Goal: Task Accomplishment & Management: Complete application form

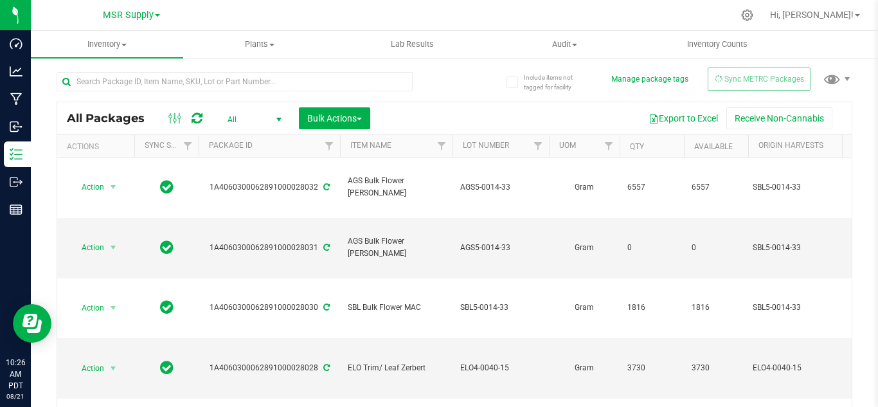
click at [153, 62] on div at bounding box center [256, 80] width 398 height 41
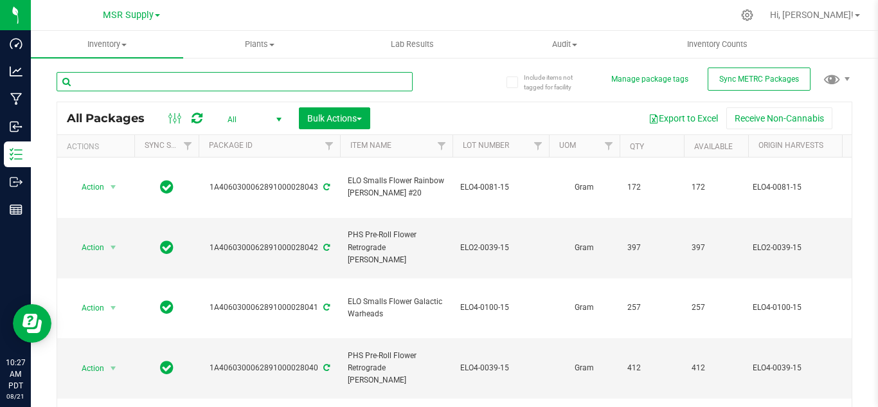
click at [153, 76] on input "text" at bounding box center [235, 81] width 356 height 19
click at [118, 49] on span "Inventory" at bounding box center [107, 45] width 152 height 12
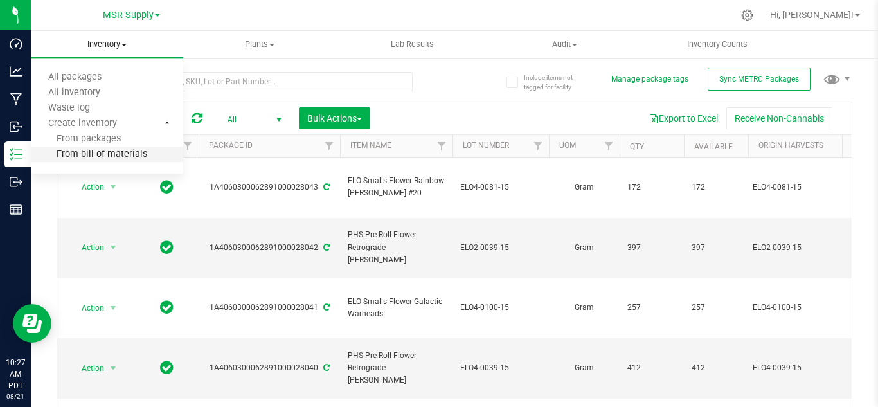
click at [122, 154] on span "From bill of materials" at bounding box center [89, 154] width 116 height 11
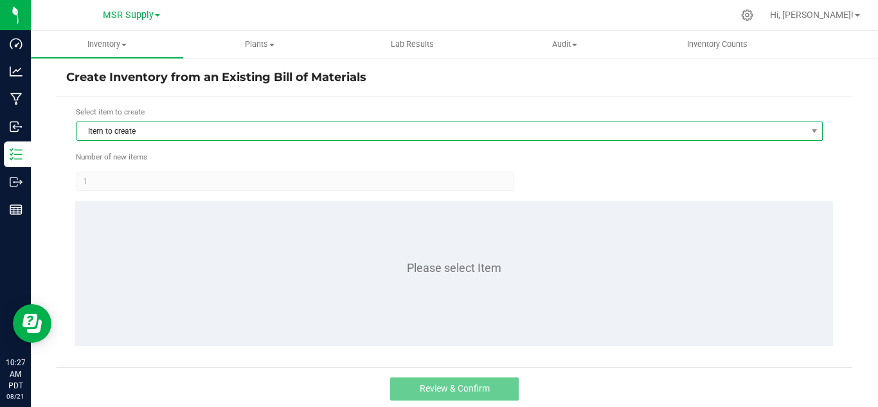
click at [206, 127] on span "Item to create" at bounding box center [441, 131] width 729 height 18
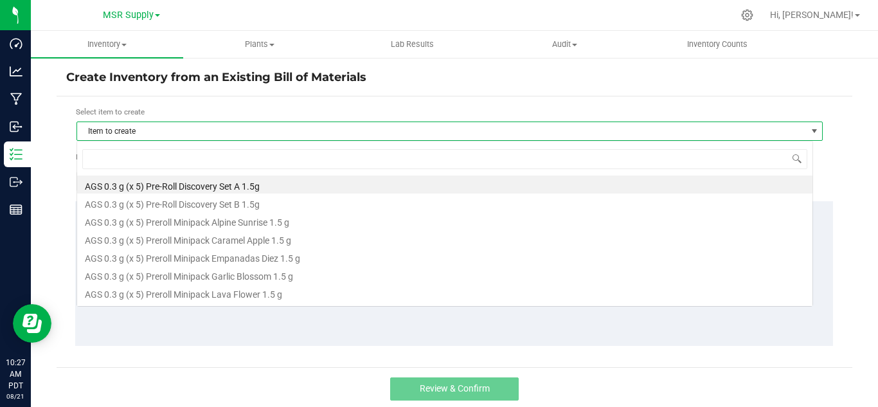
scroll to position [19, 737]
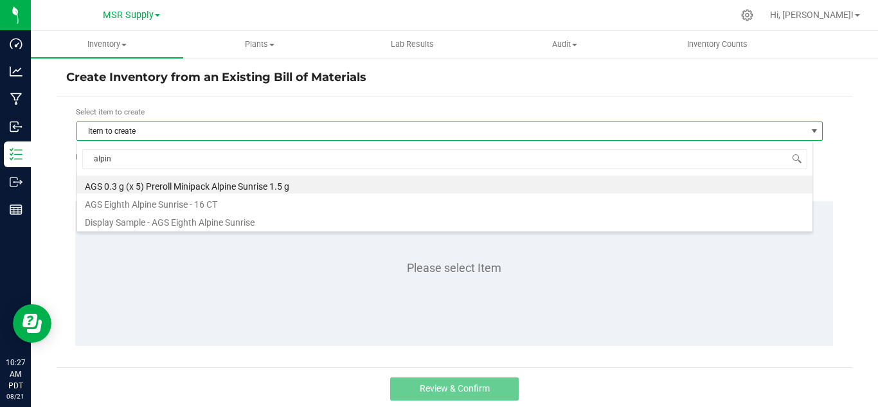
type input "alpine"
click at [213, 184] on li "AGS 0.3 g (x 5) Preroll Minipack Alpine Sunrise 1.5 g" at bounding box center [444, 184] width 735 height 18
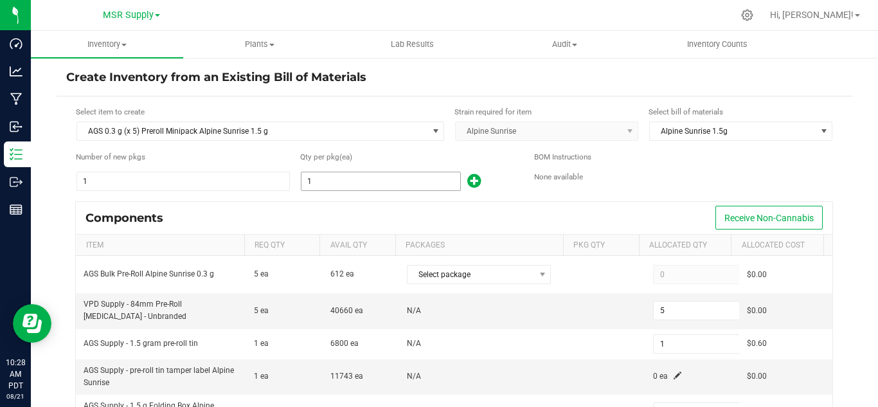
click at [361, 178] on input "1" at bounding box center [380, 181] width 159 height 18
type input "4"
type input "20"
type input "4"
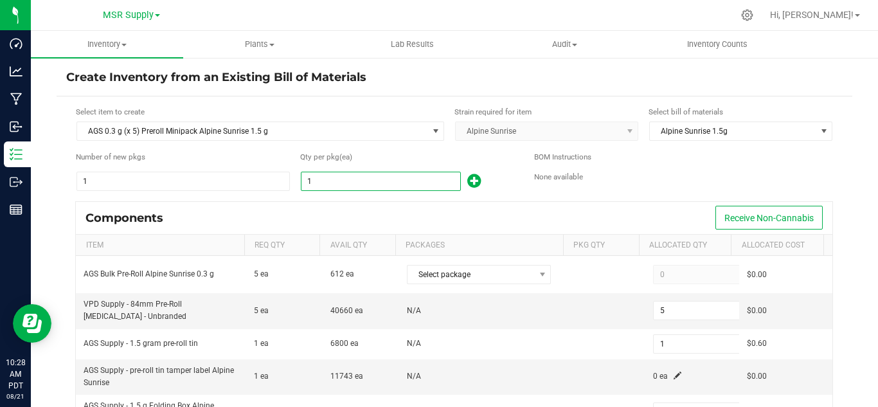
type input "4"
type input "40"
type input "200"
type input "40"
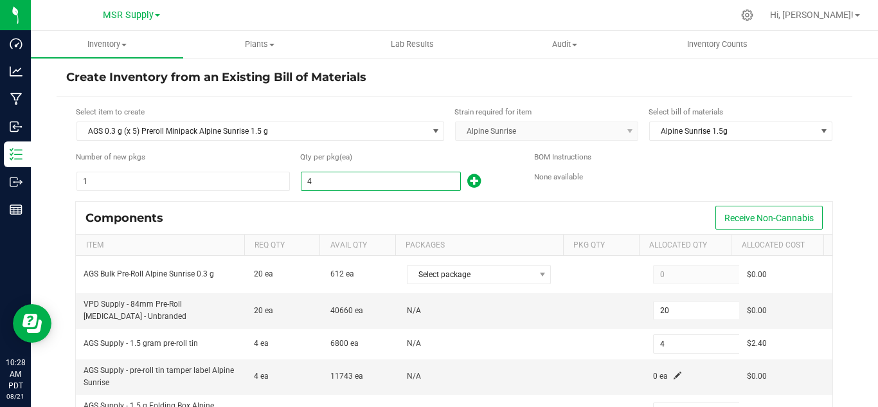
type input "2"
type input "40"
type input "400"
type input "2,000"
type input "400"
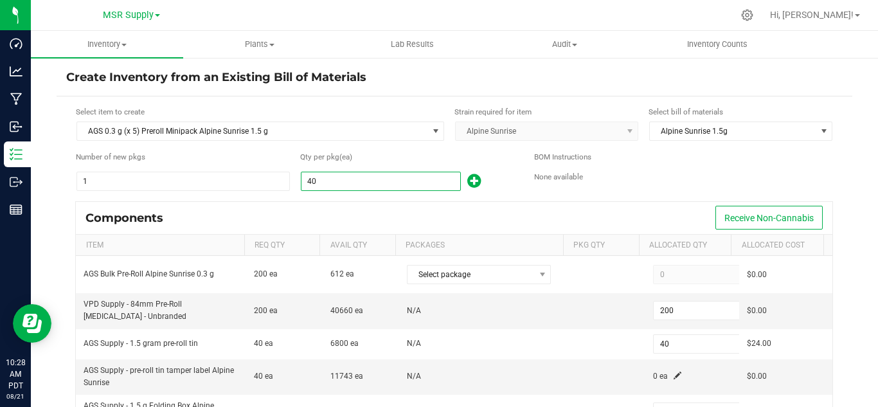
type input "400"
type input "20"
type input "400"
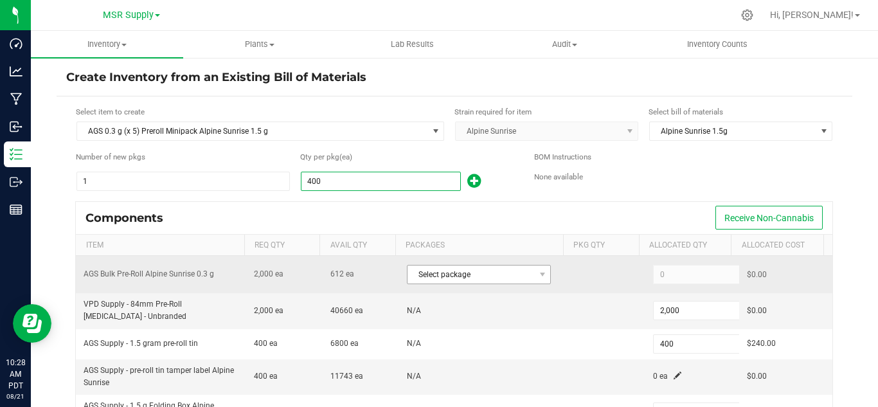
type input "400"
click at [510, 274] on span "Select package" at bounding box center [471, 274] width 127 height 18
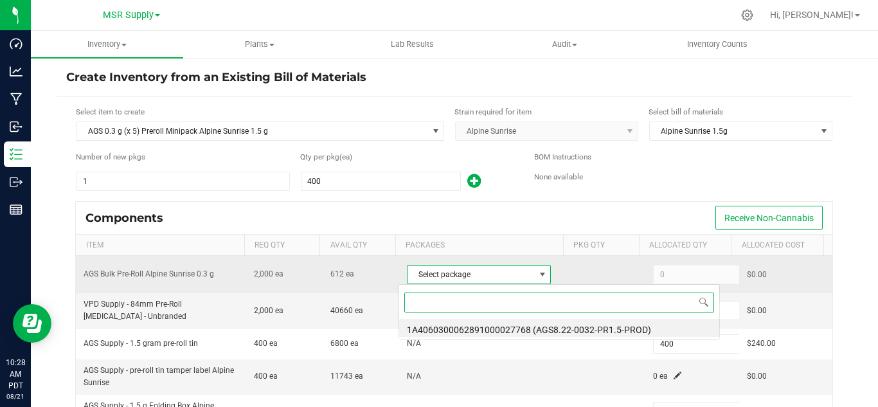
scroll to position [19, 139]
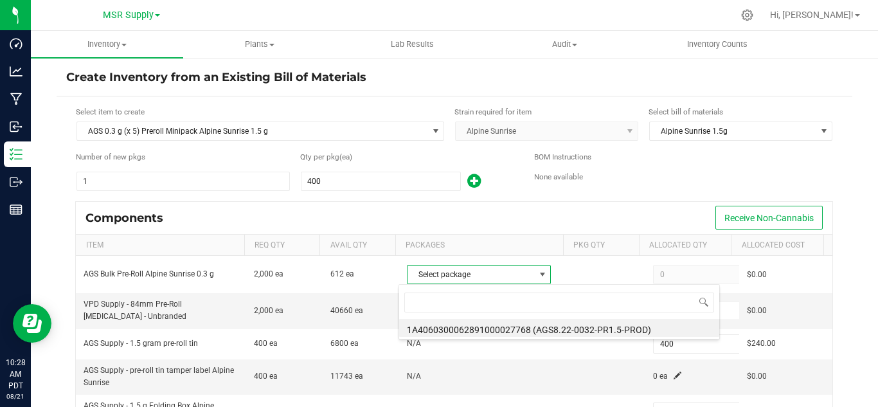
click at [582, 211] on div "Components Receive Non-Cannabis" at bounding box center [454, 218] width 757 height 32
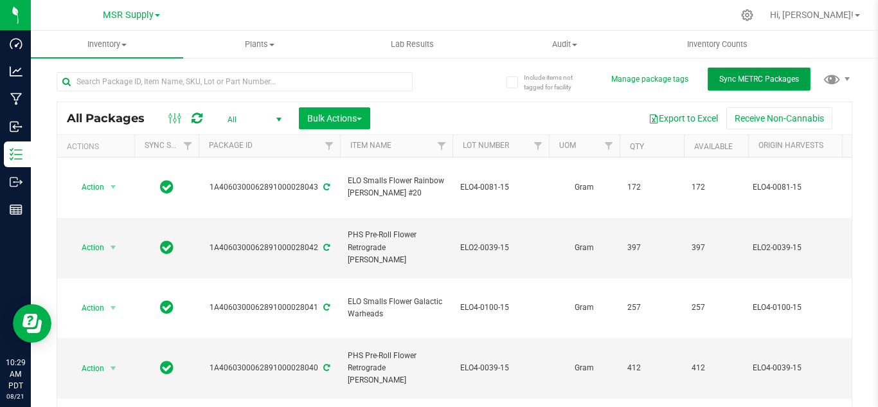
click at [755, 84] on button "Sync METRC Packages" at bounding box center [759, 78] width 103 height 23
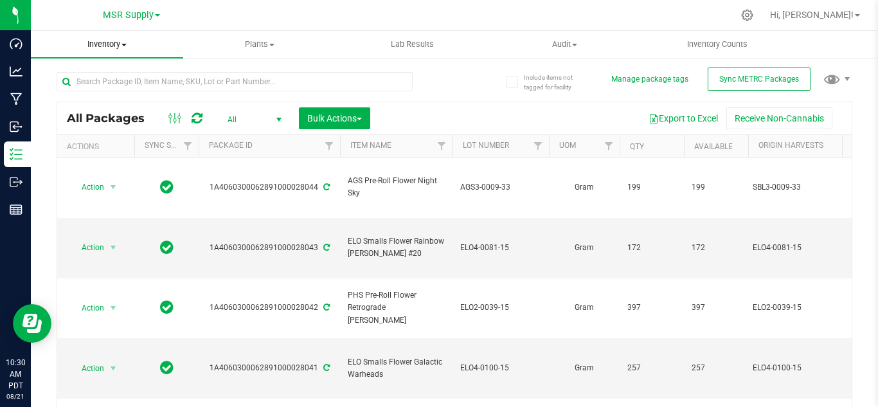
click at [107, 48] on span "Inventory" at bounding box center [107, 45] width 152 height 12
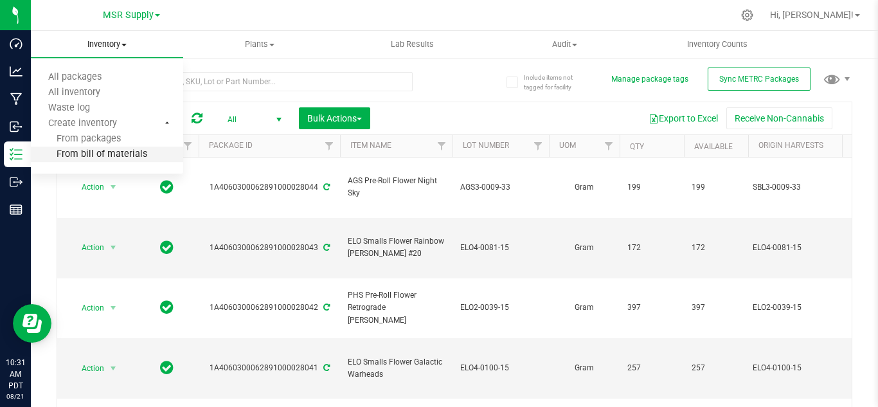
click at [111, 149] on span "From bill of materials" at bounding box center [89, 154] width 116 height 11
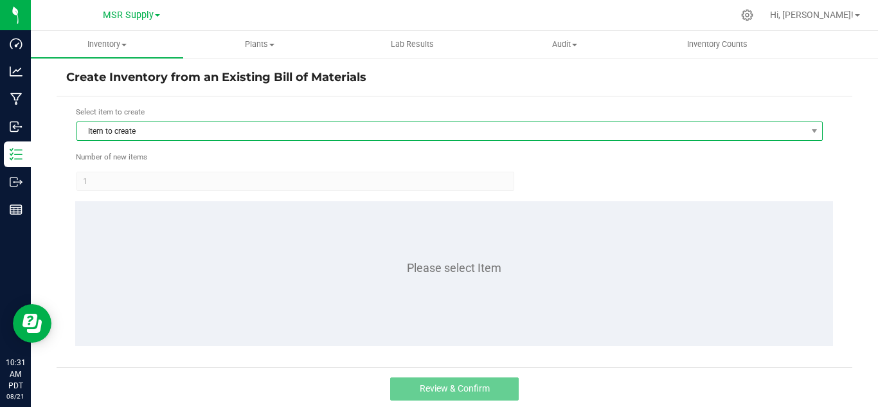
click at [381, 129] on span "Item to create" at bounding box center [441, 131] width 729 height 18
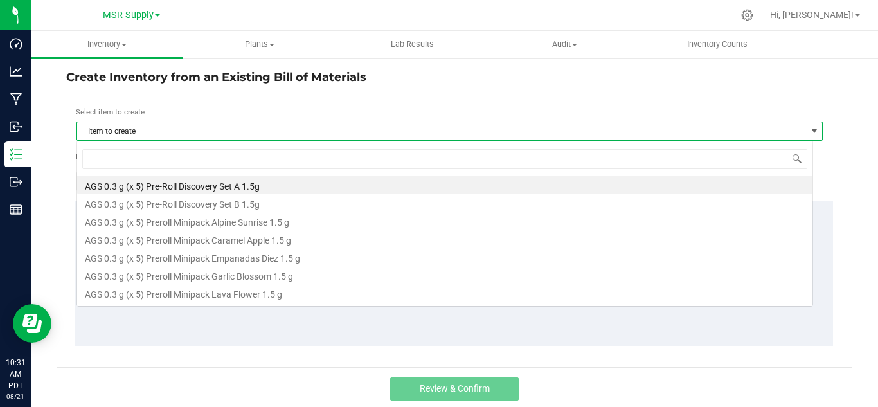
scroll to position [19, 737]
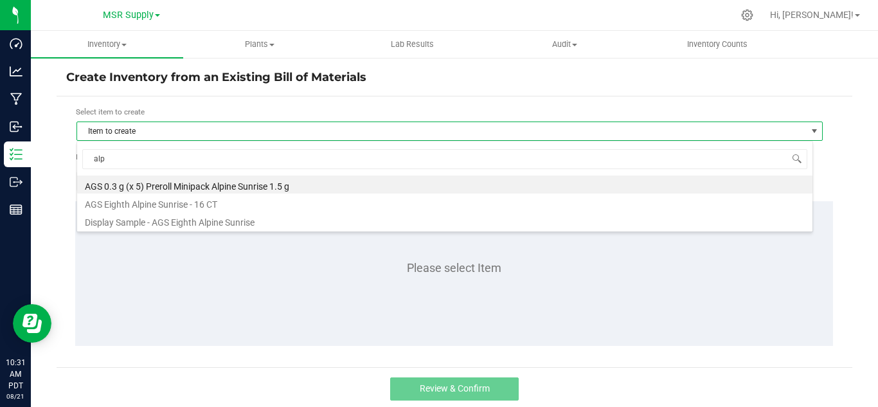
type input "alpi"
click at [268, 181] on li "AGS 0.3 g (x 5) Preroll Minipack Alpine Sunrise 1.5 g" at bounding box center [444, 184] width 735 height 18
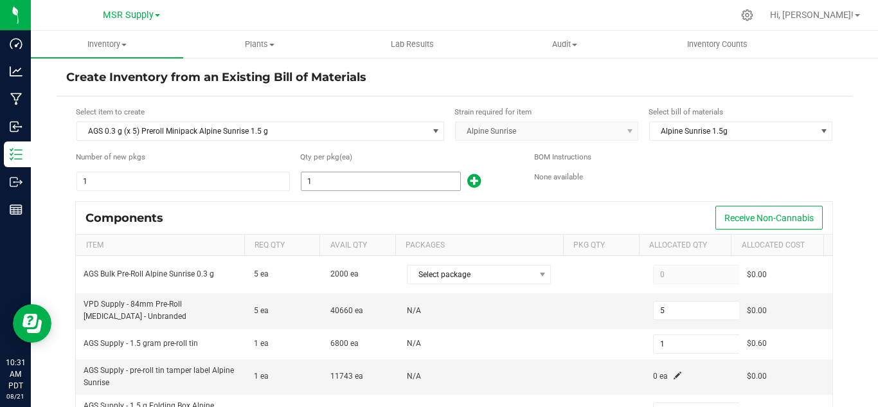
click at [324, 179] on input "1" at bounding box center [380, 181] width 159 height 18
type input "4"
type input "20"
type input "4"
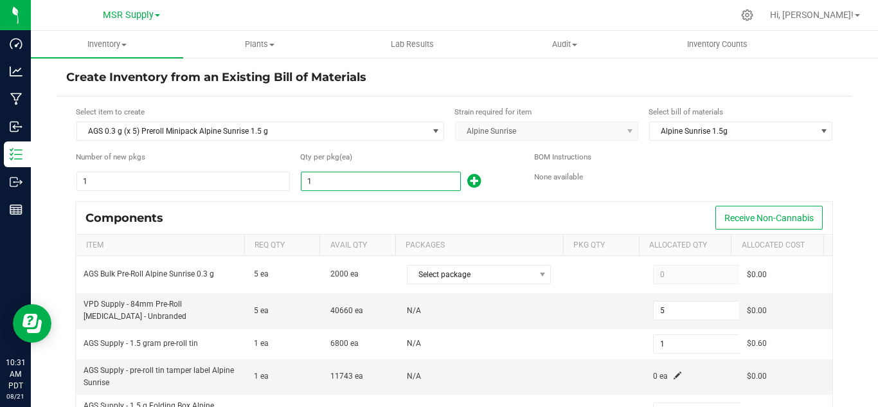
type input "4"
type input "40"
type input "200"
type input "40"
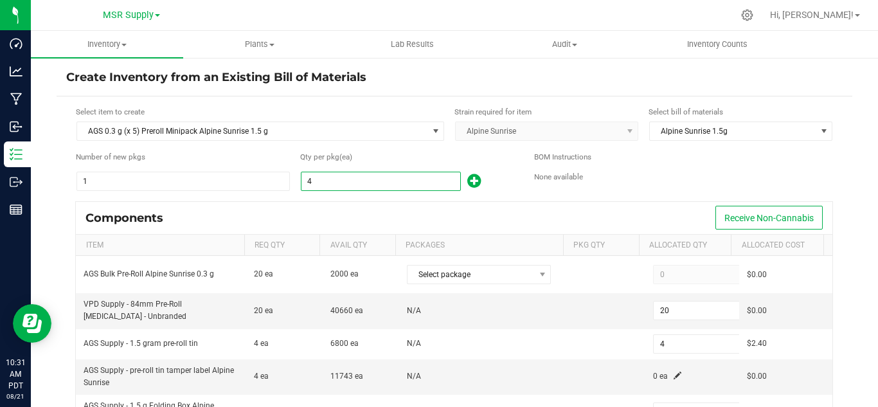
type input "2"
type input "40"
type input "400"
type input "2,000"
type input "400"
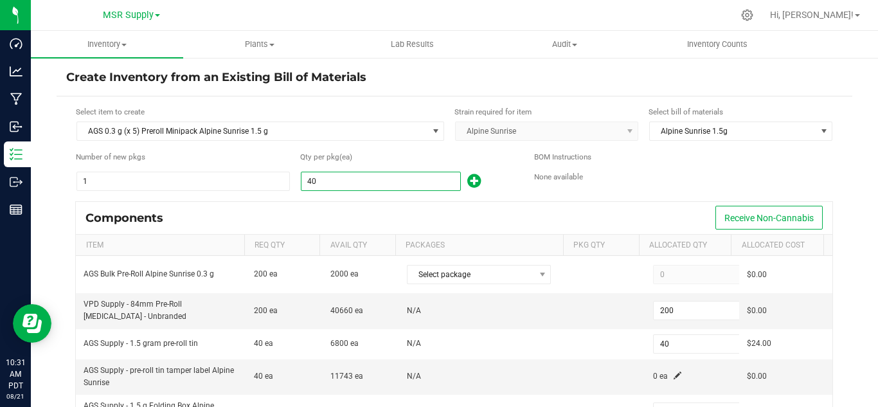
type input "400"
type input "20"
type input "400"
click at [399, 202] on div "Components Receive Non-Cannabis" at bounding box center [454, 218] width 757 height 32
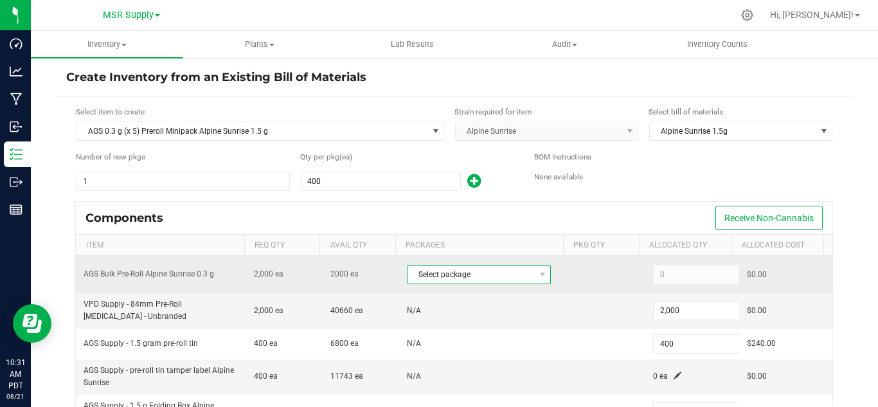
click at [501, 271] on span "Select package" at bounding box center [471, 274] width 127 height 18
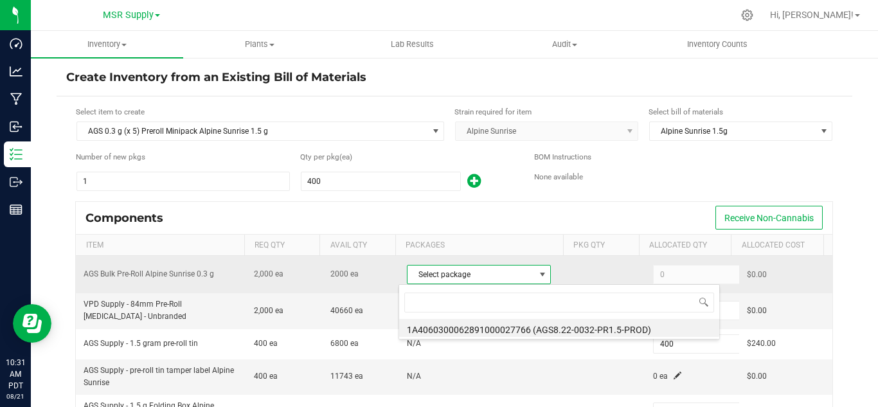
scroll to position [19, 139]
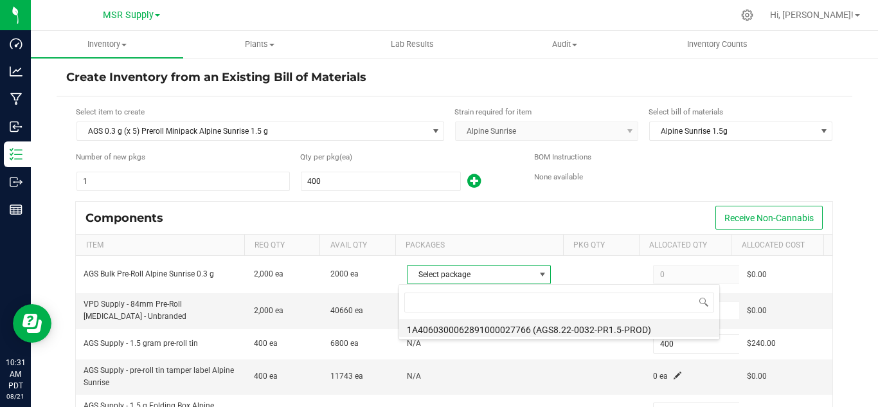
click at [580, 331] on li "1A4060300062891000027766 (AGS8.22-0032-PR1.5-PROD)" at bounding box center [559, 328] width 320 height 18
type input "2,000"
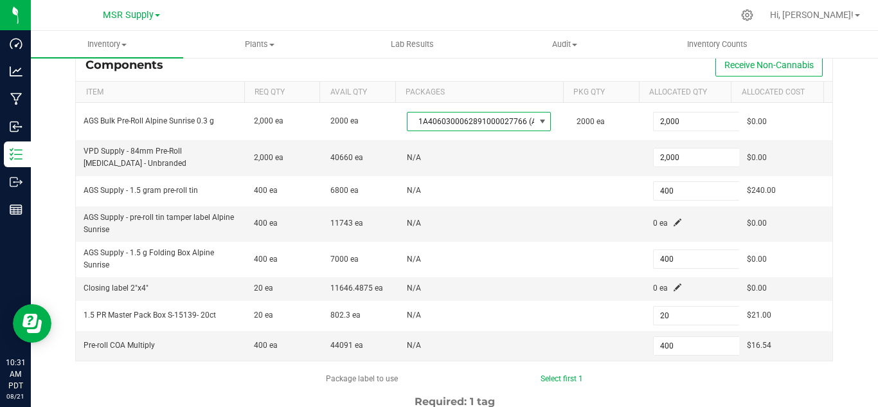
scroll to position [154, 0]
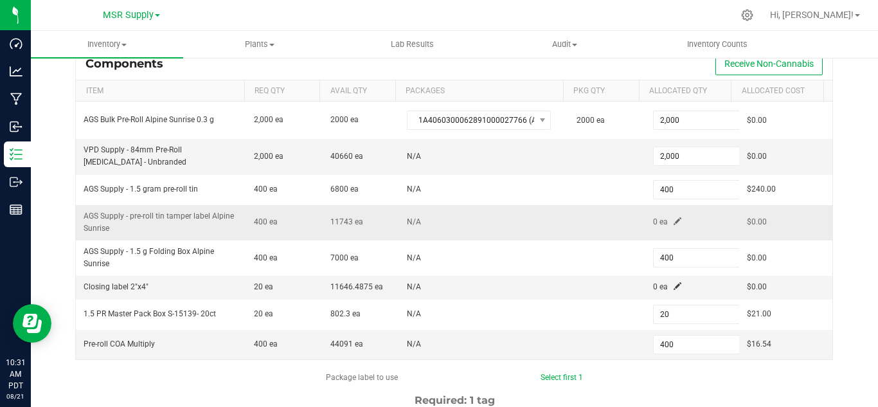
click at [674, 220] on span at bounding box center [678, 221] width 8 height 8
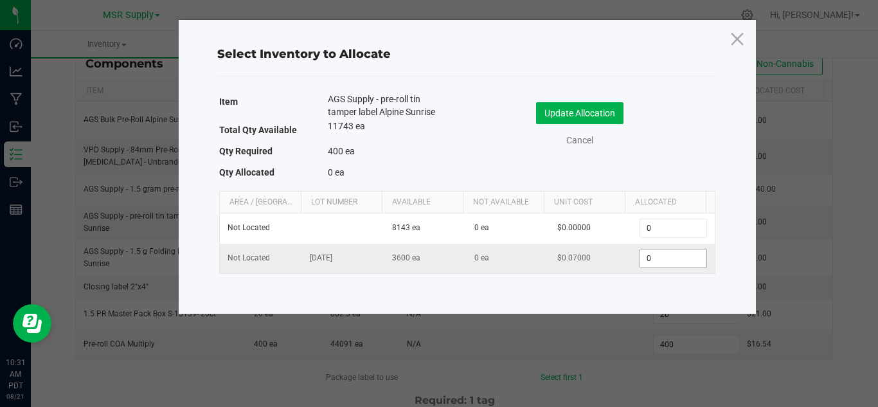
click at [654, 258] on input "0" at bounding box center [673, 258] width 66 height 18
type input "400"
click at [576, 105] on button "Update Allocation" at bounding box center [579, 113] width 87 height 22
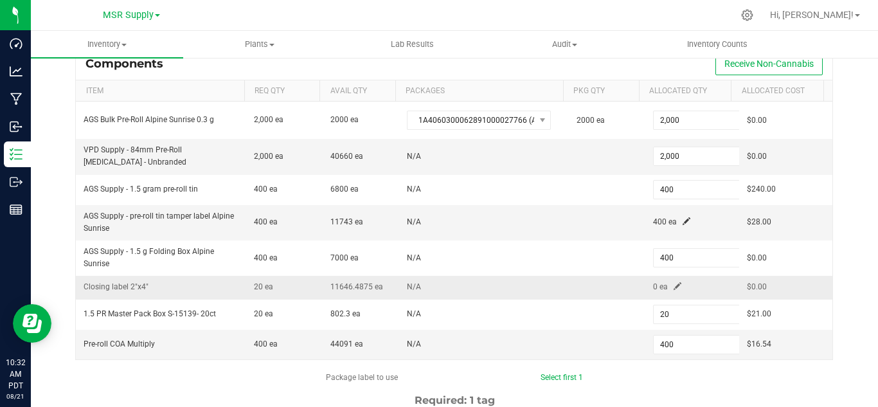
click at [674, 285] on span at bounding box center [678, 286] width 8 height 8
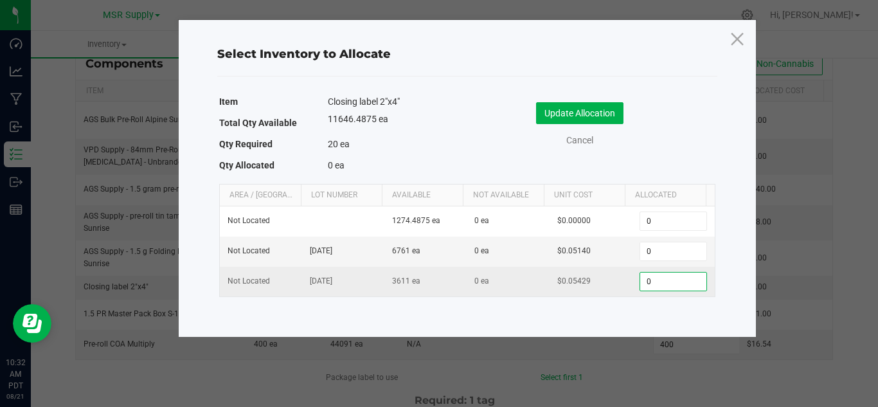
click at [659, 287] on input "0" at bounding box center [673, 282] width 66 height 18
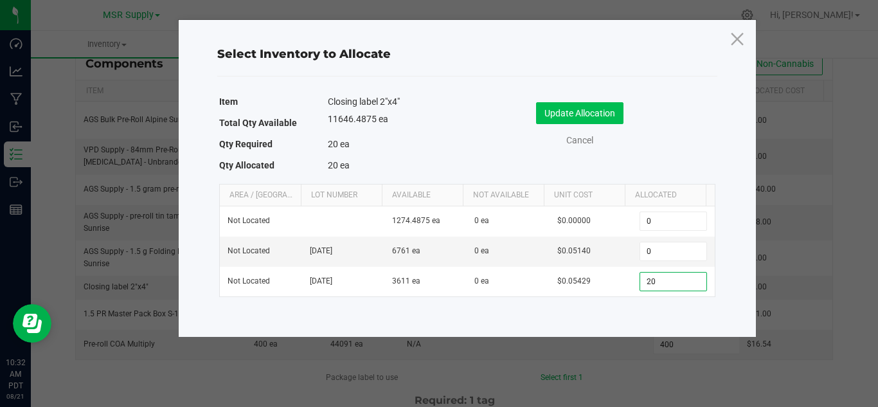
type input "20"
click at [588, 104] on button "Update Allocation" at bounding box center [579, 113] width 87 height 22
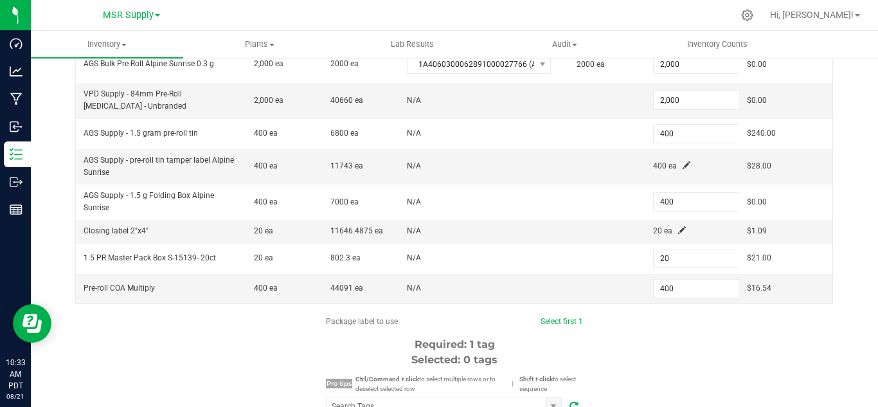
scroll to position [359, 0]
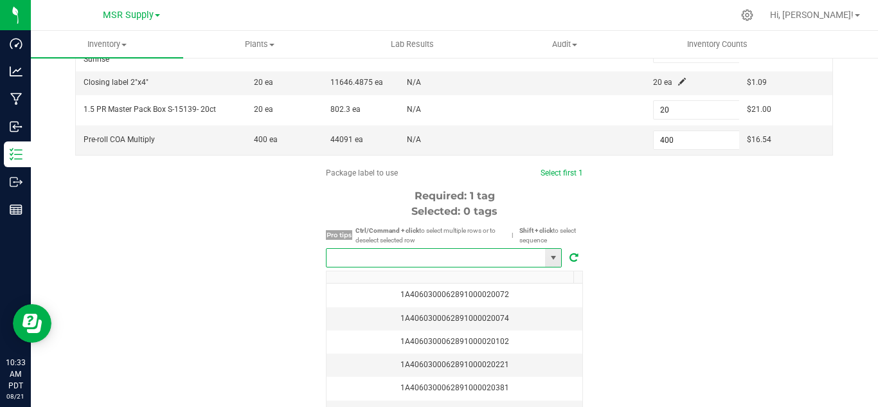
click at [460, 258] on input "NO DATA FOUND" at bounding box center [436, 258] width 219 height 18
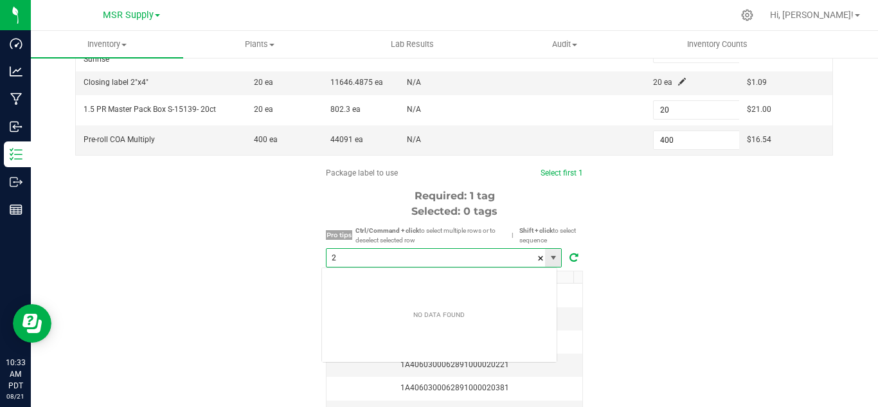
scroll to position [19, 237]
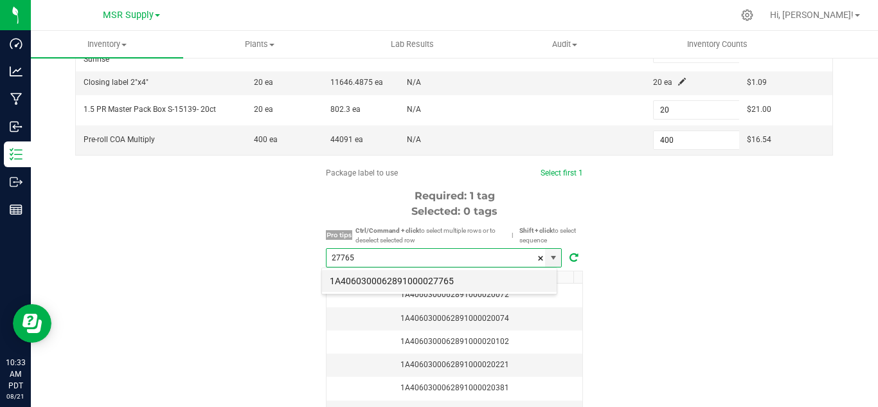
click at [453, 275] on li "1A4060300062891000027765" at bounding box center [439, 281] width 235 height 22
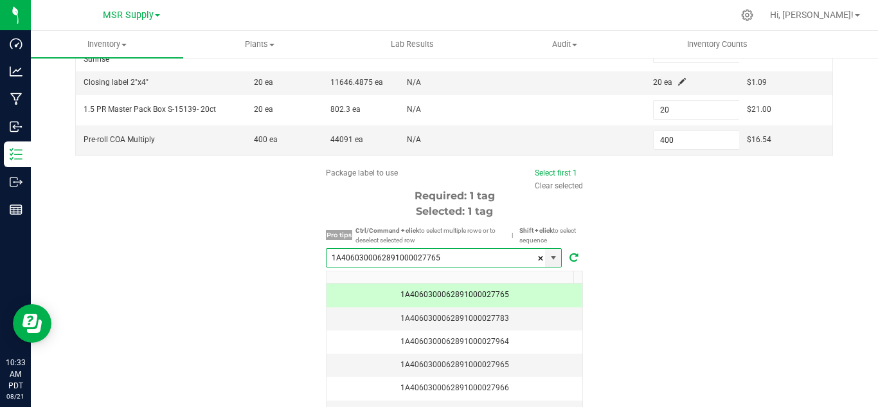
scroll to position [417, 0]
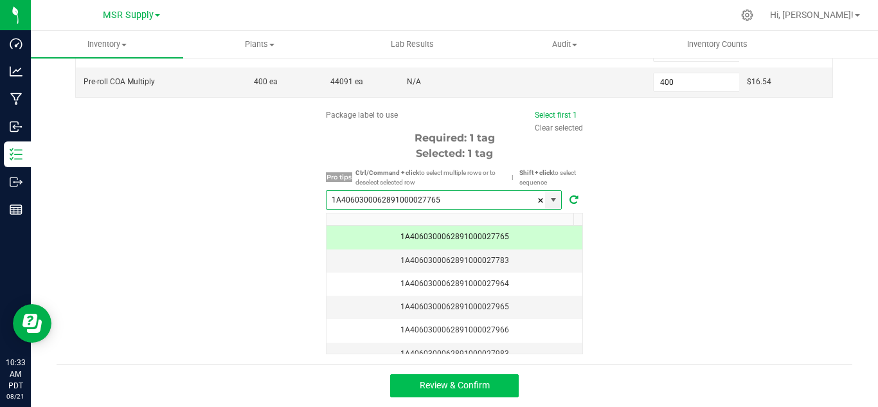
type input "1A4060300062891000027765"
click at [483, 388] on span "Review & Confirm" at bounding box center [455, 385] width 70 height 10
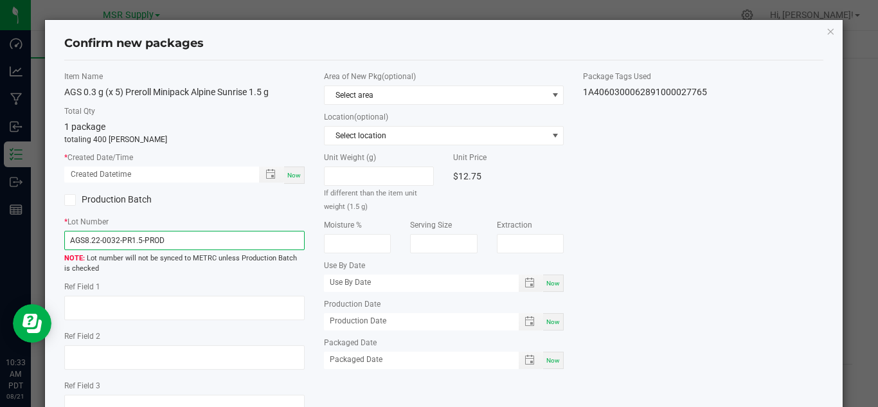
click at [210, 242] on input "AGS8.22-0032-PR1.5-PROD" at bounding box center [184, 240] width 240 height 19
type input "AGS8.22-0032-PR1.5"
click at [294, 177] on span "Now" at bounding box center [293, 175] width 13 height 7
type input "[DATE] 10:33 AM"
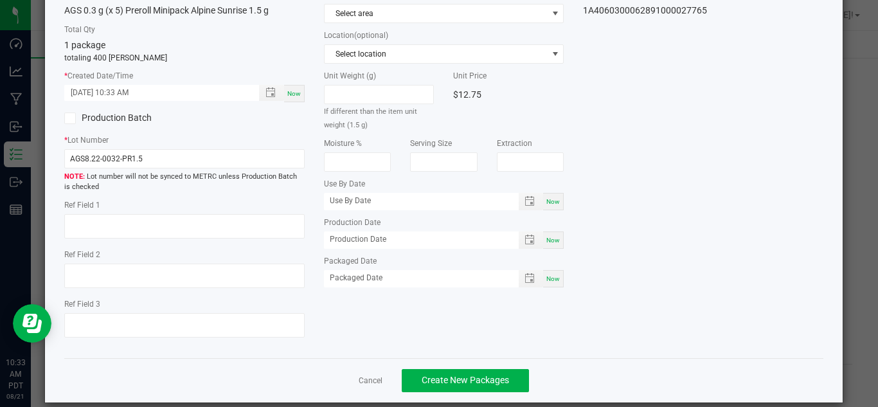
scroll to position [97, 0]
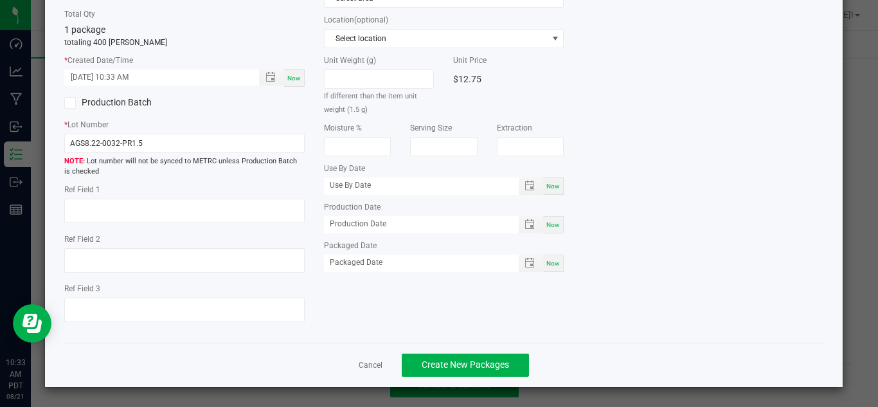
click at [554, 264] on div "Now" at bounding box center [553, 263] width 21 height 17
type input "[DATE]"
click at [498, 363] on span "Create New Packages" at bounding box center [465, 364] width 87 height 10
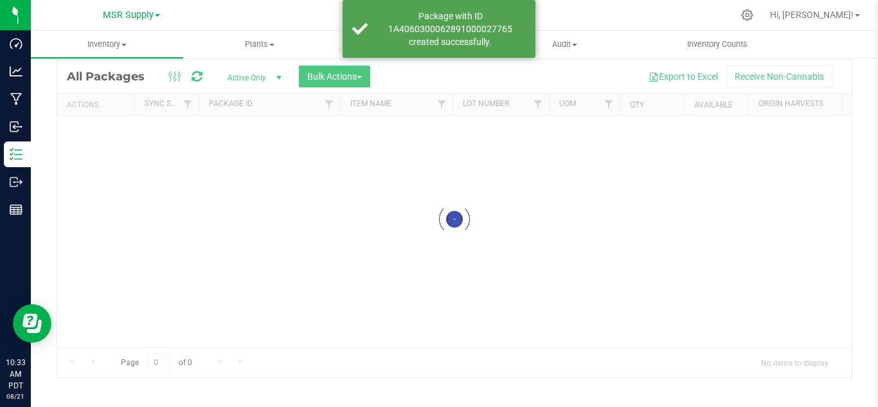
scroll to position [42, 0]
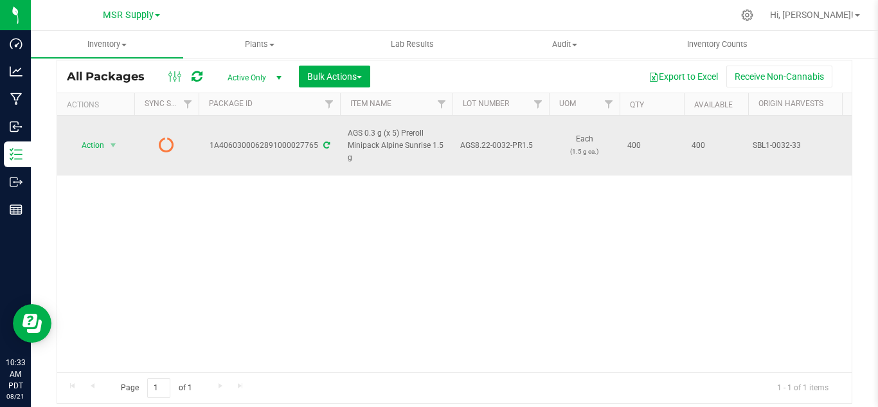
click at [326, 141] on icon at bounding box center [326, 145] width 6 height 8
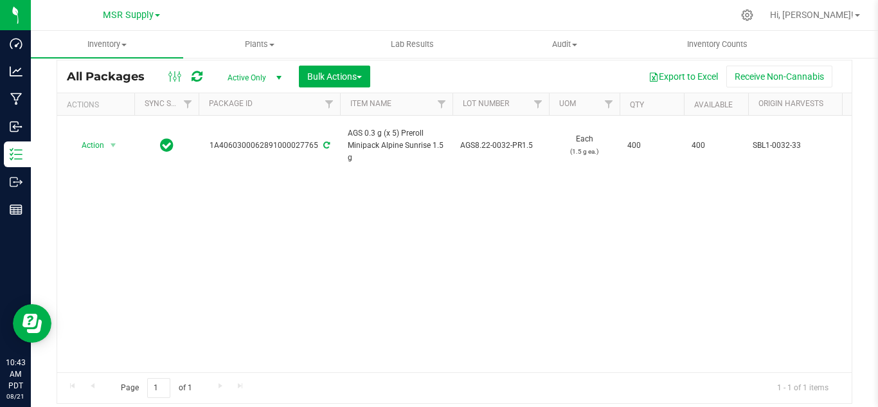
scroll to position [33, 0]
